Goal: Navigation & Orientation: Find specific page/section

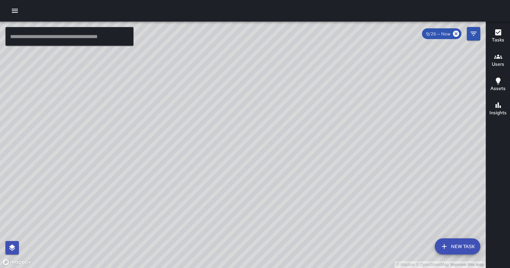
click at [16, 12] on icon "button" at bounding box center [15, 11] width 6 height 4
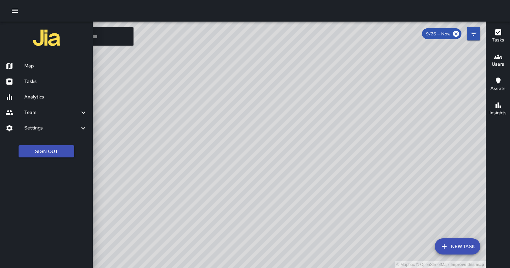
click at [27, 96] on h6 "Analytics" at bounding box center [55, 97] width 63 height 7
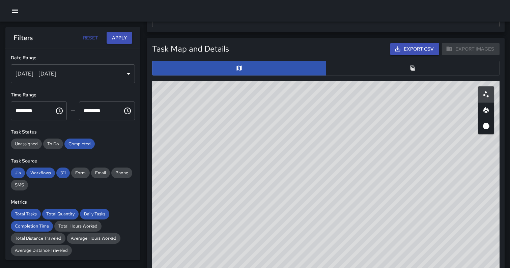
scroll to position [307, 0]
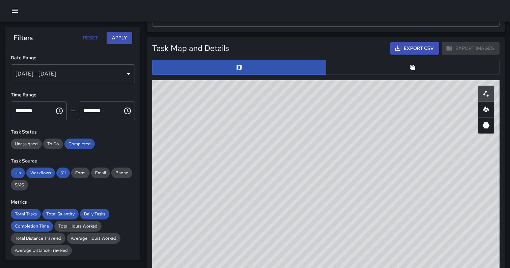
drag, startPoint x: 250, startPoint y: 135, endPoint x: 240, endPoint y: 108, distance: 28.3
click at [240, 108] on div "© Mapbox © OpenStreetMap Improve this map" at bounding box center [326, 215] width 348 height 270
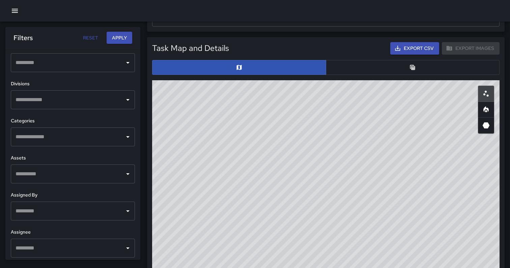
scroll to position [220, 0]
click at [128, 137] on icon "Open" at bounding box center [128, 138] width 8 height 8
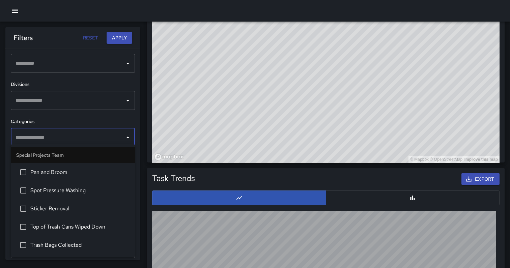
scroll to position [495, 0]
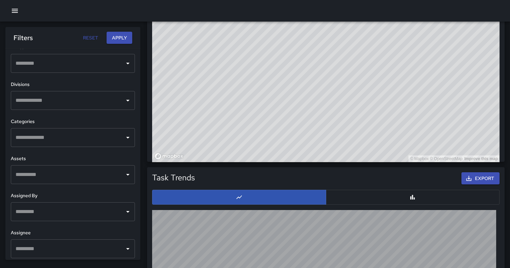
drag, startPoint x: 211, startPoint y: 75, endPoint x: 227, endPoint y: 129, distance: 56.2
click at [227, 129] on div "© Mapbox © OpenStreetMap Improve this map" at bounding box center [326, 27] width 348 height 270
click at [60, 35] on div "Filters Reset Apply" at bounding box center [73, 38] width 119 height 12
click at [360, 114] on div "© Mapbox © OpenStreetMap Improve this map" at bounding box center [326, 27] width 348 height 270
click at [370, 75] on div "© Mapbox © OpenStreetMap Improve this map" at bounding box center [326, 27] width 348 height 270
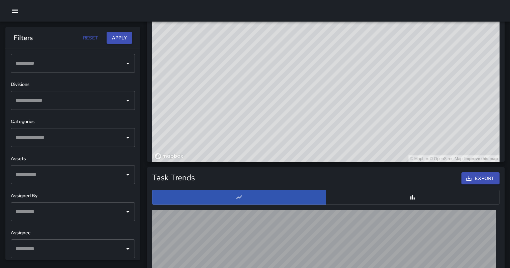
click at [371, 75] on div "© Mapbox © OpenStreetMap Improve this map" at bounding box center [326, 27] width 348 height 270
click at [350, 113] on div "© Mapbox © OpenStreetMap Improve this map" at bounding box center [326, 27] width 348 height 270
click at [88, 39] on button "Reset" at bounding box center [91, 38] width 22 height 12
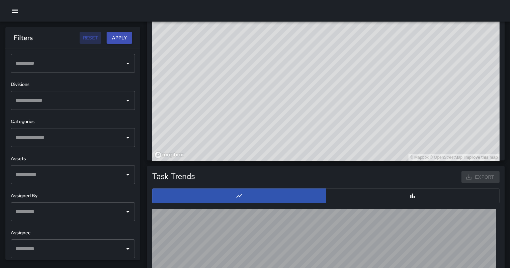
click at [88, 39] on button "Reset" at bounding box center [91, 38] width 22 height 12
click at [16, 10] on icon "button" at bounding box center [15, 11] width 8 height 8
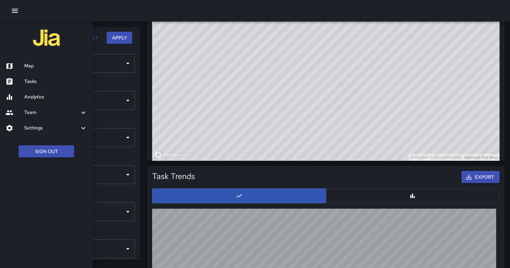
click at [30, 71] on div "Map" at bounding box center [46, 66] width 93 height 16
